Goal: Communication & Community: Answer question/provide support

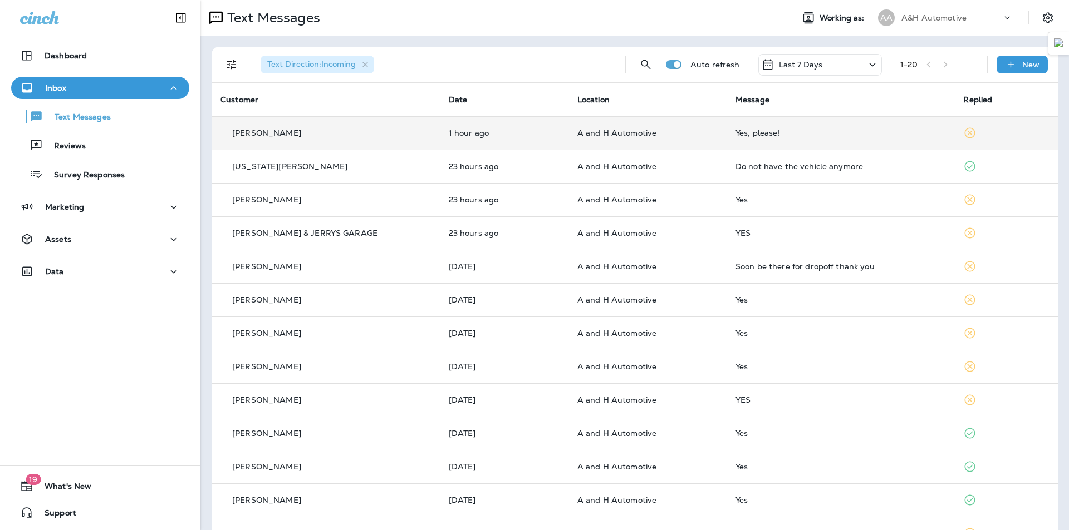
click at [577, 129] on span "A and H Automotive" at bounding box center [617, 133] width 80 height 10
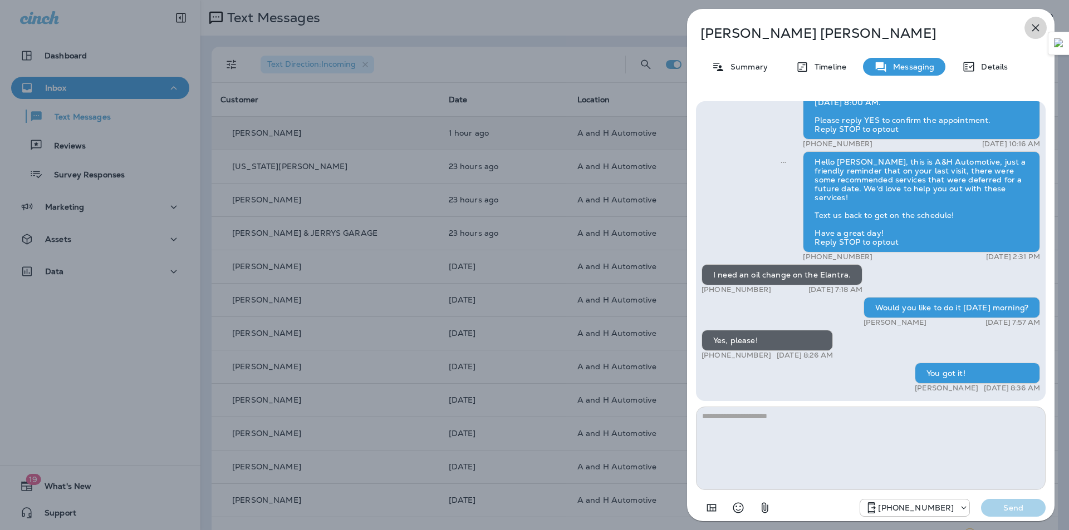
click at [1031, 22] on icon "button" at bounding box center [1034, 27] width 13 height 13
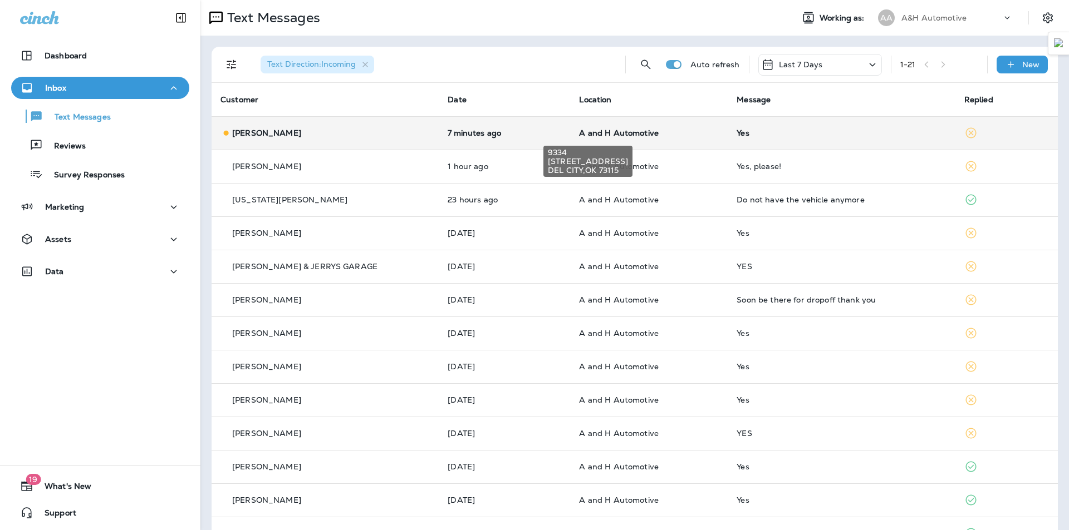
click at [598, 136] on span "A and H Automotive" at bounding box center [619, 133] width 80 height 10
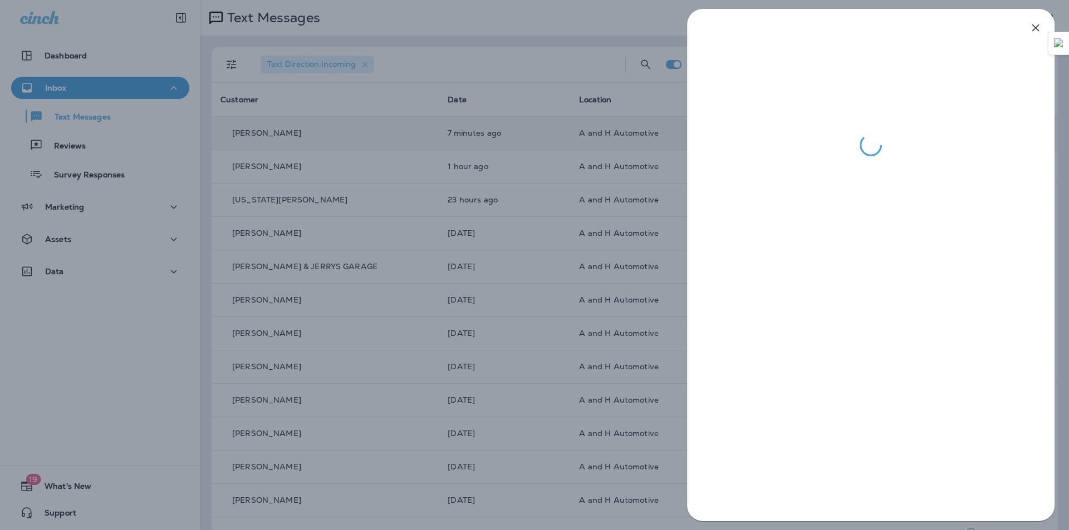
click at [639, 26] on div at bounding box center [534, 265] width 1069 height 530
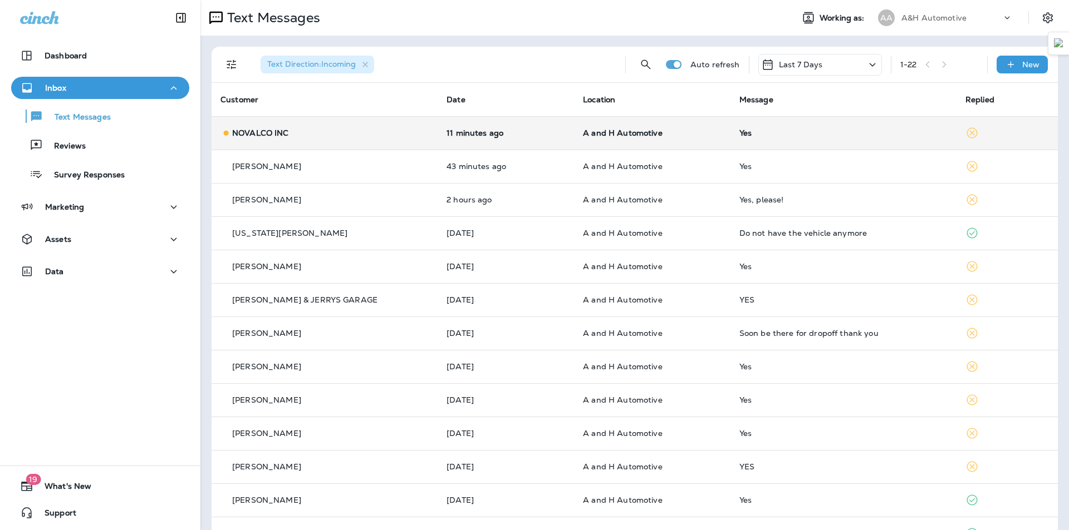
click at [683, 120] on td "A and H Automotive" at bounding box center [652, 132] width 156 height 33
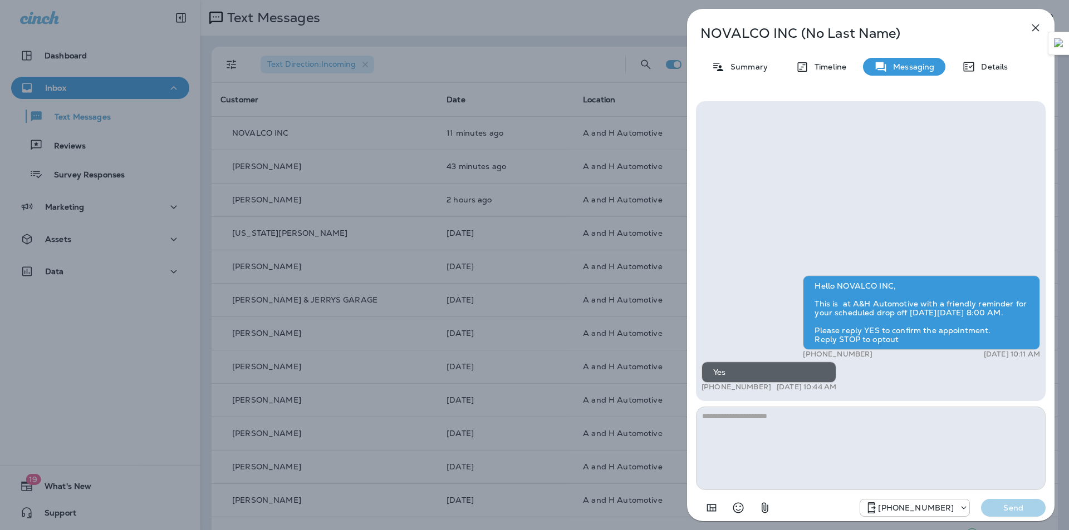
click at [1034, 29] on icon "button" at bounding box center [1035, 27] width 7 height 7
